Goal: Information Seeking & Learning: Learn about a topic

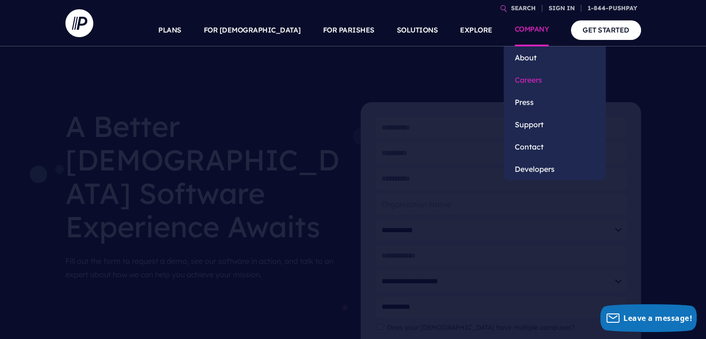
click at [533, 83] on link "Careers" at bounding box center [554, 80] width 102 height 22
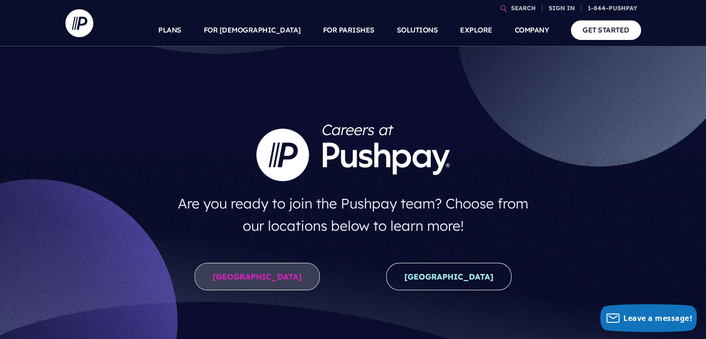
click at [266, 277] on link "United States" at bounding box center [256, 276] width 125 height 27
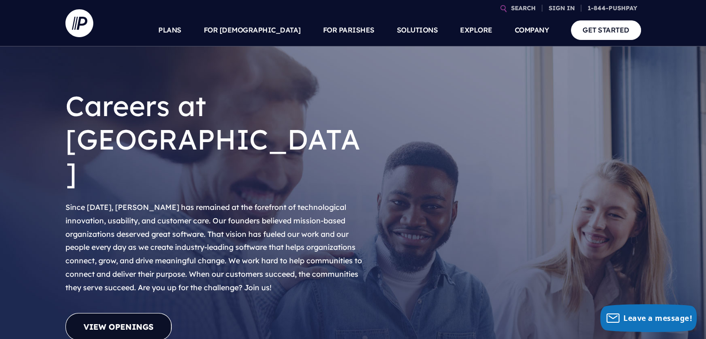
click at [131, 313] on link "View Openings" at bounding box center [118, 326] width 106 height 27
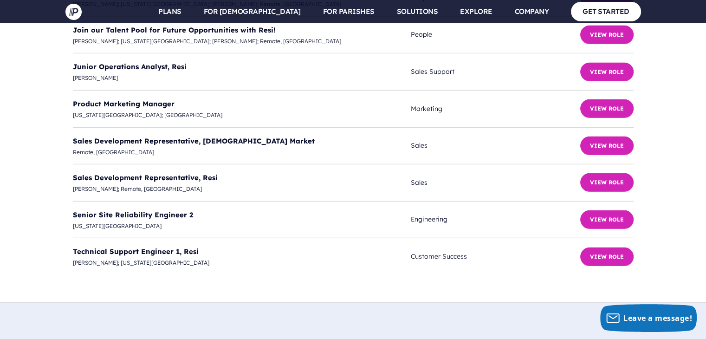
scroll to position [2573, 0]
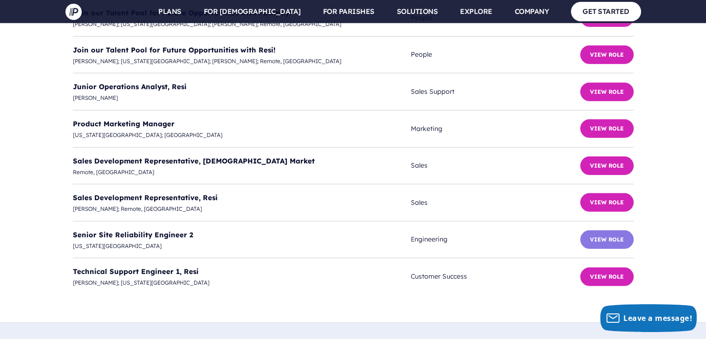
click at [615, 230] on button "View Role" at bounding box center [606, 239] width 53 height 19
